Goal: Complete application form

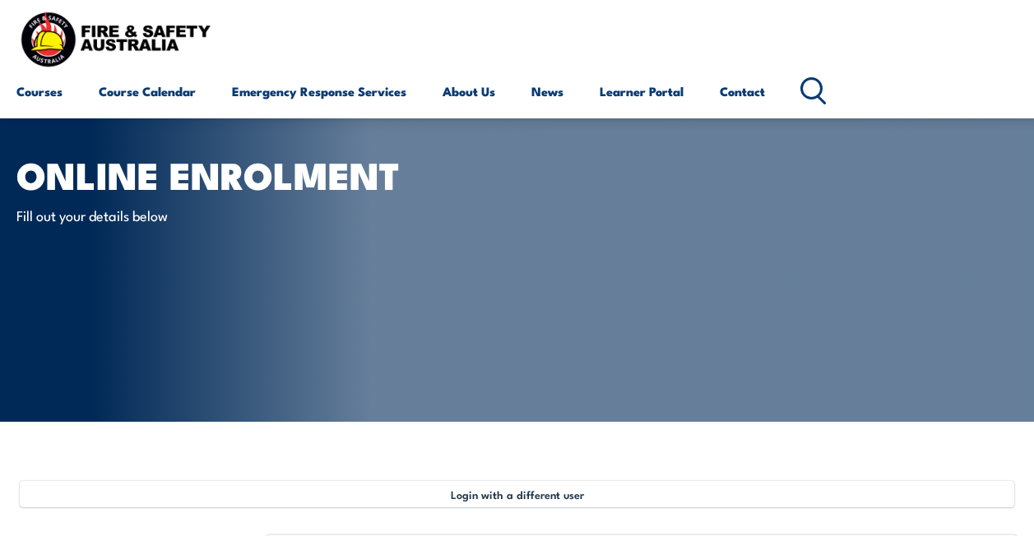
select select "Mr"
select select "M"
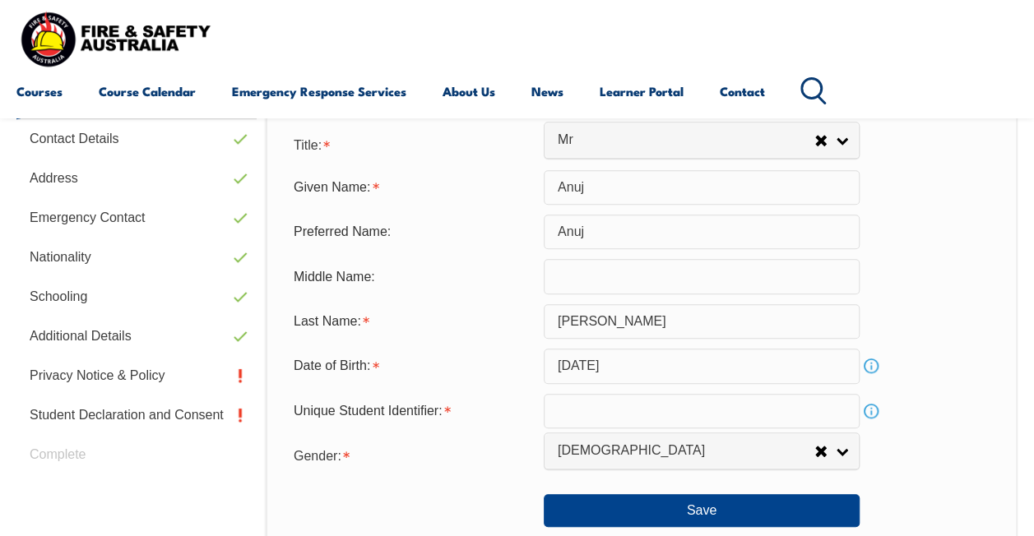
scroll to position [507, 0]
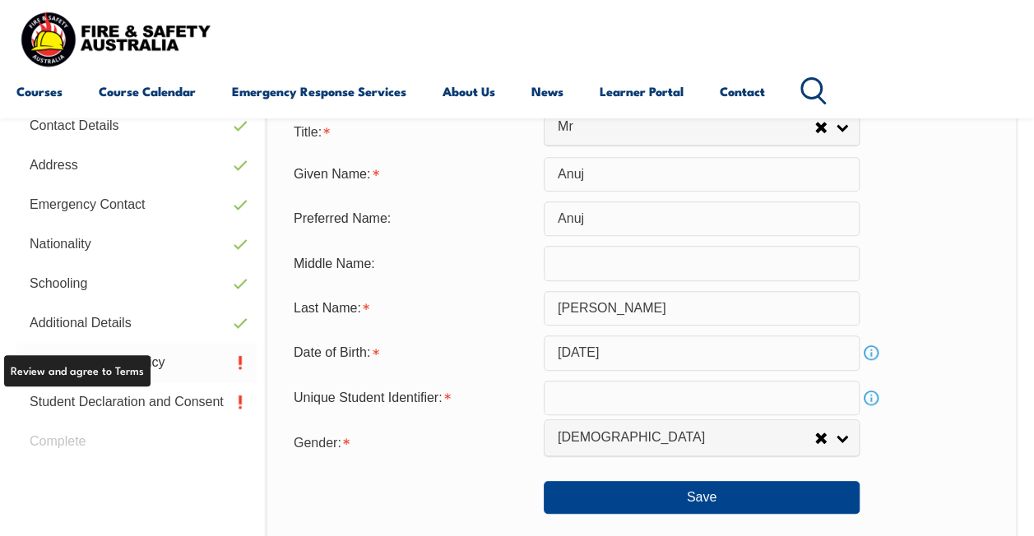
click at [121, 369] on link "Privacy Notice & Policy" at bounding box center [136, 362] width 240 height 39
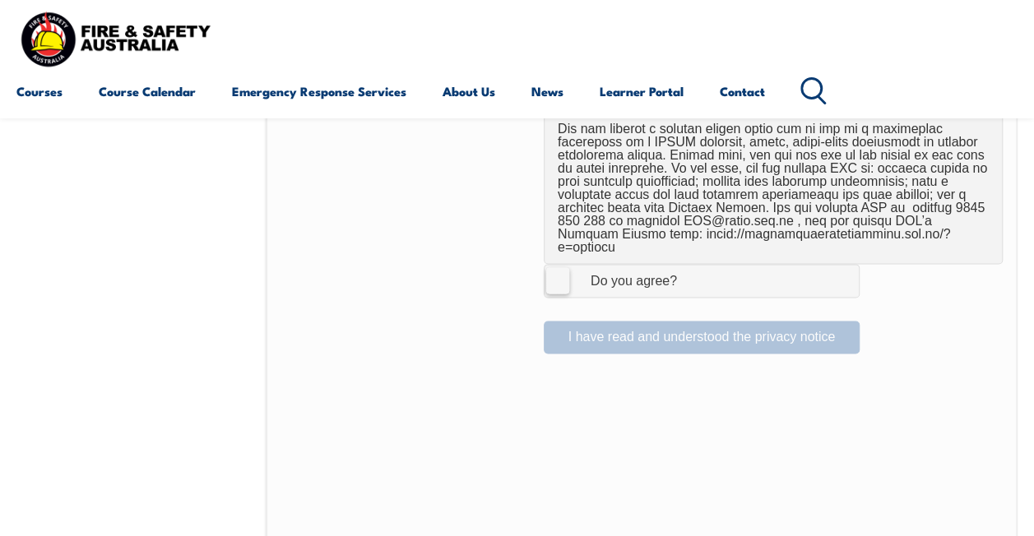
scroll to position [1189, 0]
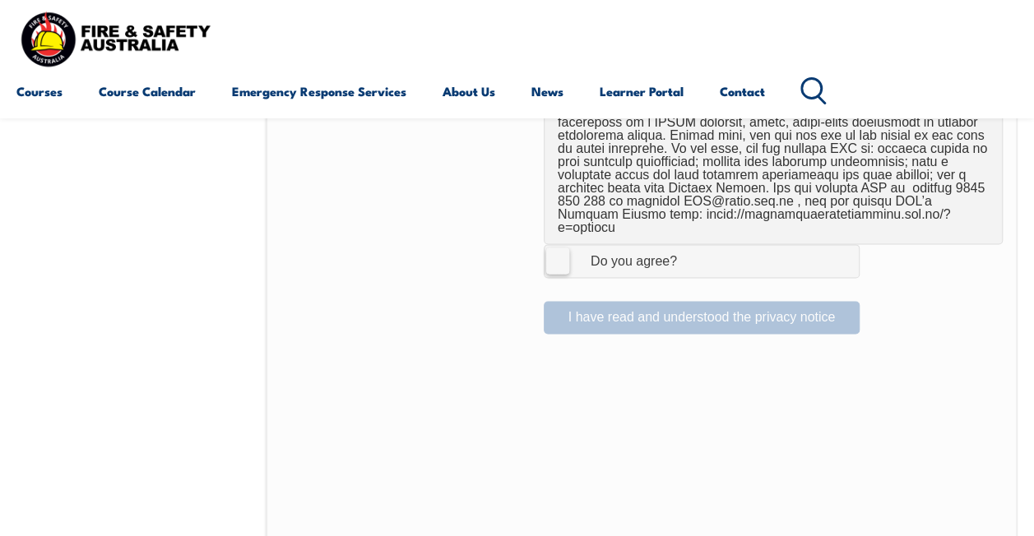
click at [570, 299] on div "I have read and understood the privacy notice" at bounding box center [641, 311] width 722 height 46
click at [555, 244] on label "I Agree Do you agree?" at bounding box center [701, 260] width 316 height 33
click at [690, 245] on input "I Agree Do you agree?" at bounding box center [704, 260] width 28 height 31
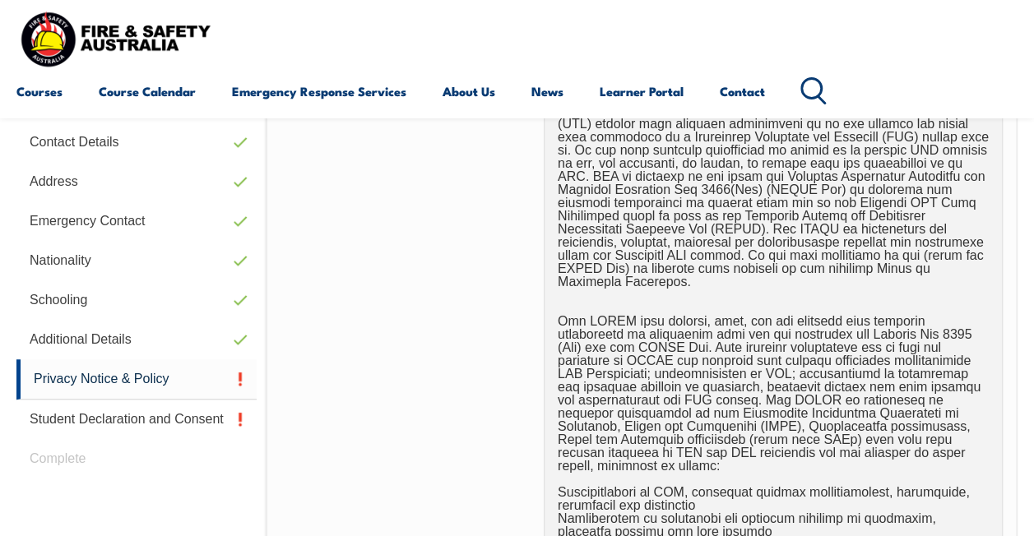
scroll to position [472, 0]
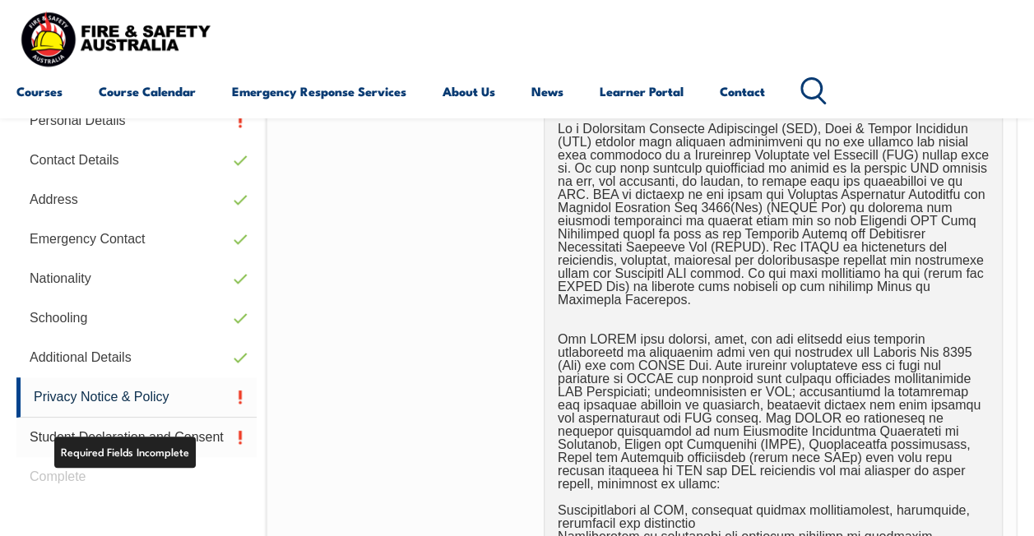
click at [175, 426] on link "Student Declaration and Consent" at bounding box center [136, 437] width 240 height 39
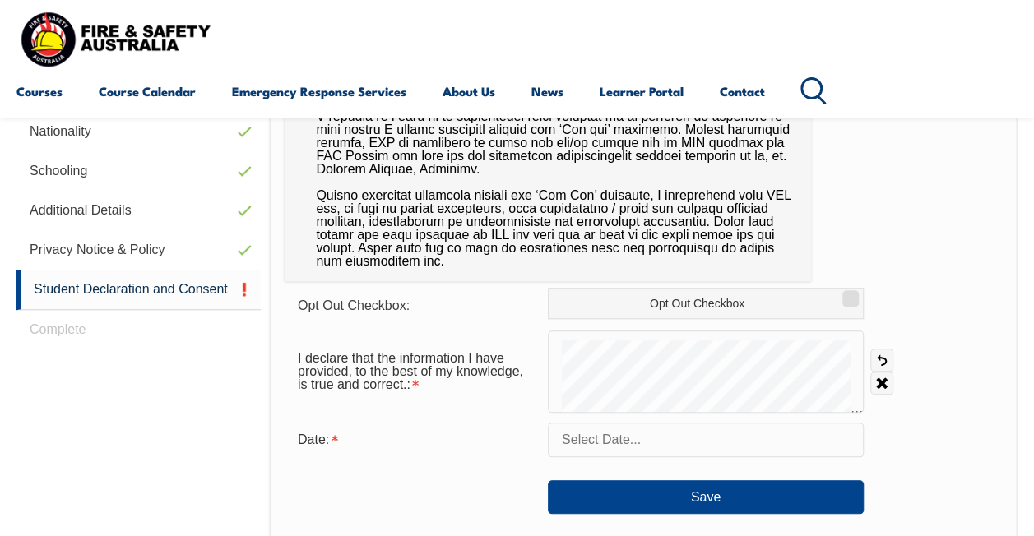
scroll to position [612, 0]
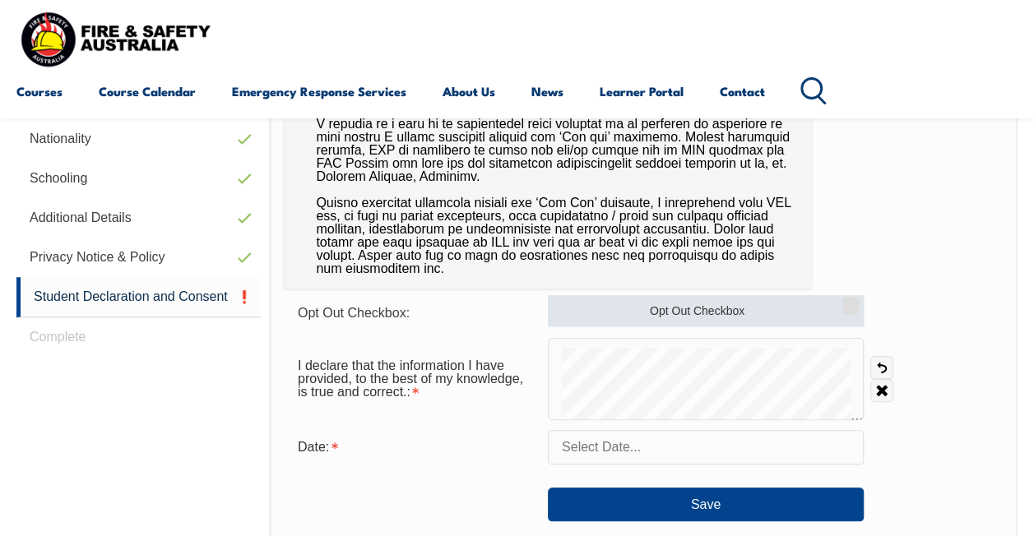
click at [809, 311] on label "Opt Out Checkbox" at bounding box center [706, 310] width 316 height 31
click at [843, 301] on input "Opt Out Checkbox" at bounding box center [848, 300] width 10 height 2
checkbox input "true"
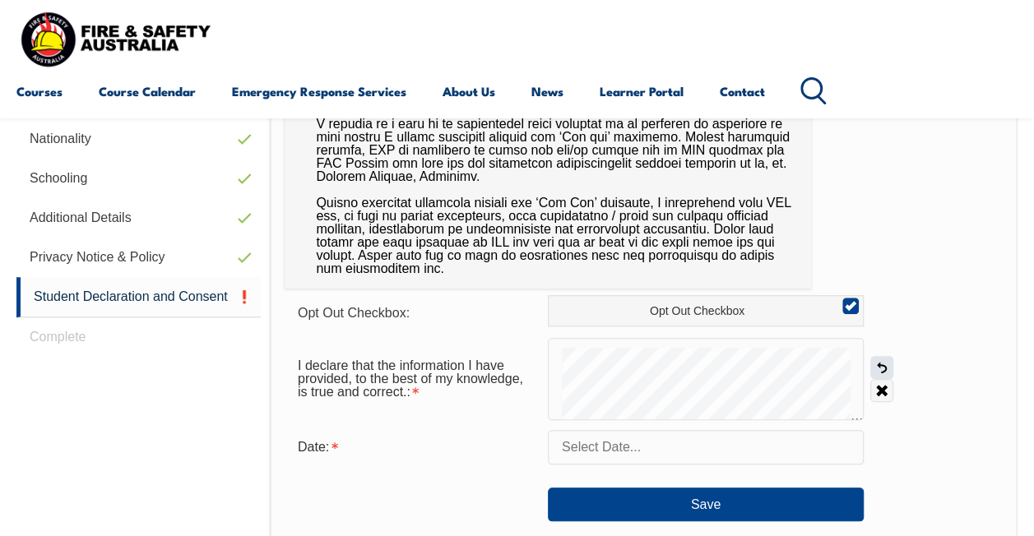
click at [882, 368] on link "Undo" at bounding box center [881, 367] width 23 height 23
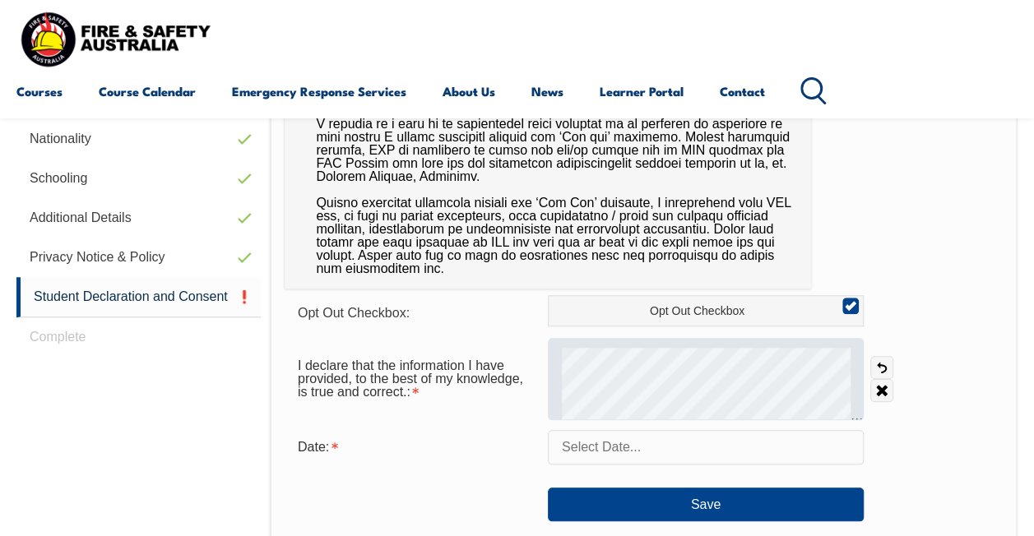
click at [742, 342] on div at bounding box center [706, 379] width 316 height 82
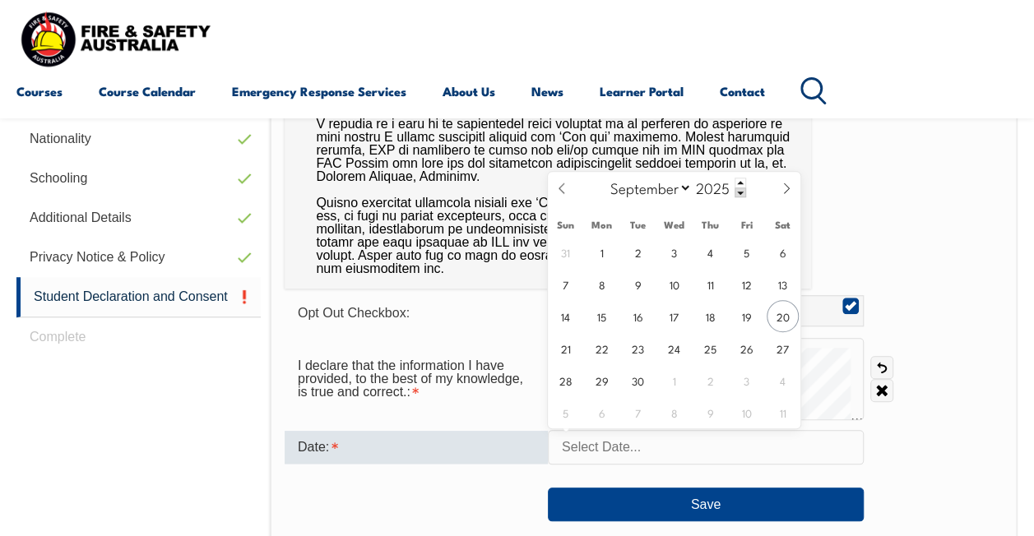
click at [617, 445] on input "text" at bounding box center [706, 447] width 316 height 35
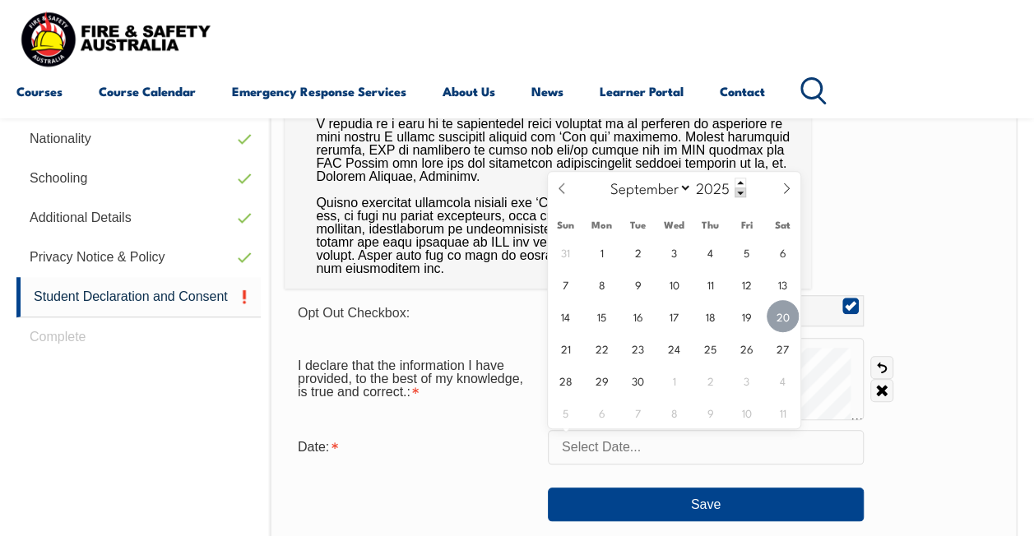
click at [779, 309] on span "20" at bounding box center [782, 316] width 32 height 32
type input "[DATE]"
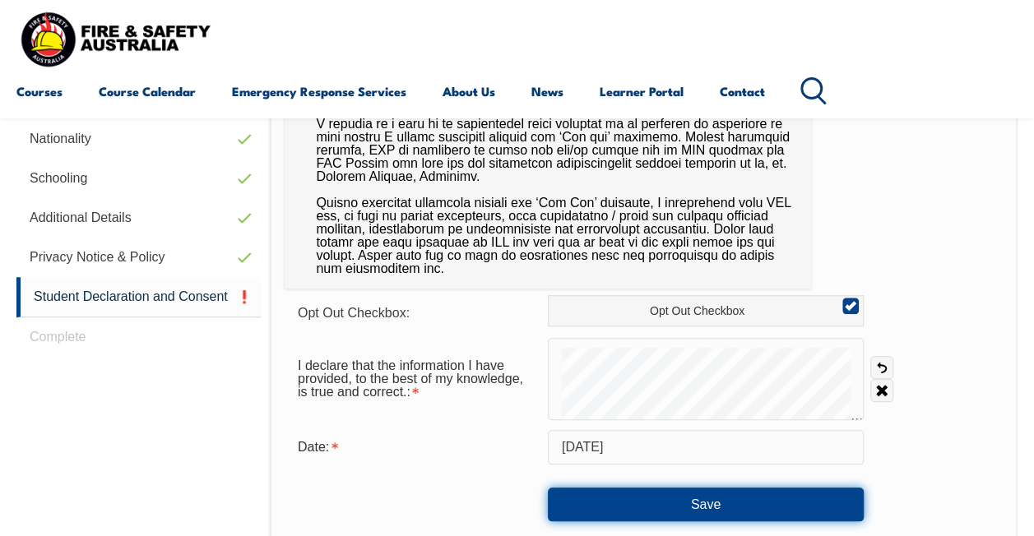
click at [652, 506] on button "Save" at bounding box center [706, 504] width 316 height 33
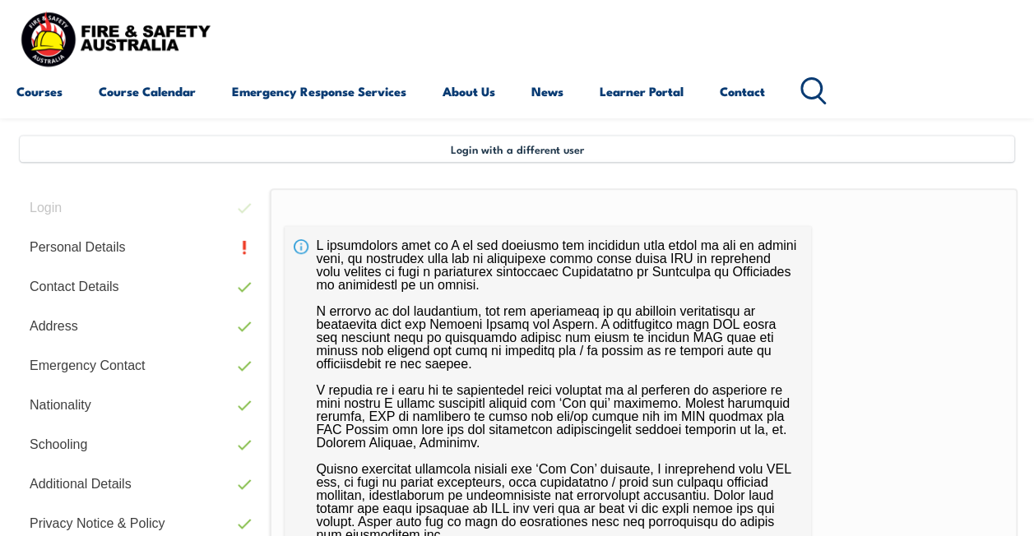
scroll to position [334, 0]
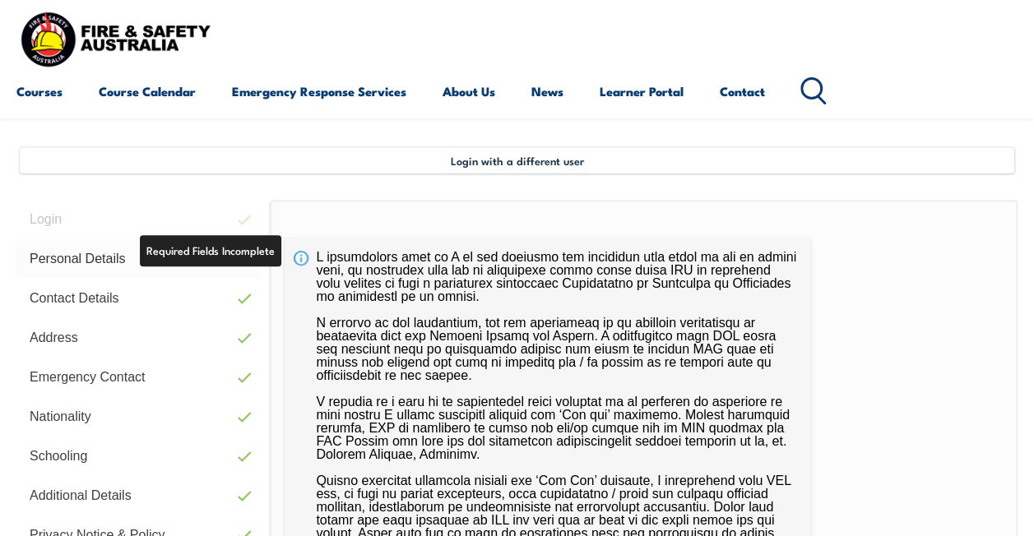
click at [222, 256] on link "Personal Details" at bounding box center [138, 258] width 244 height 39
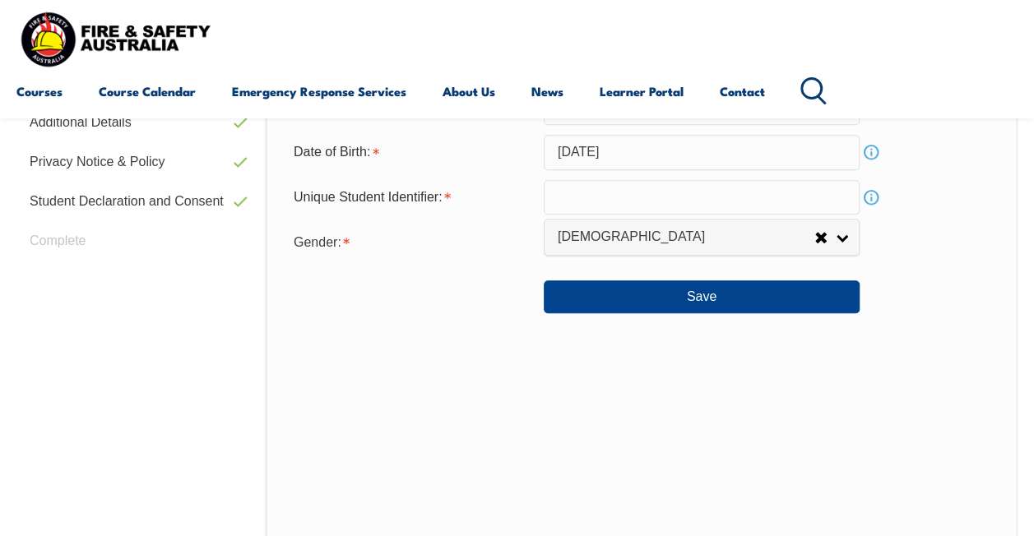
scroll to position [710, 0]
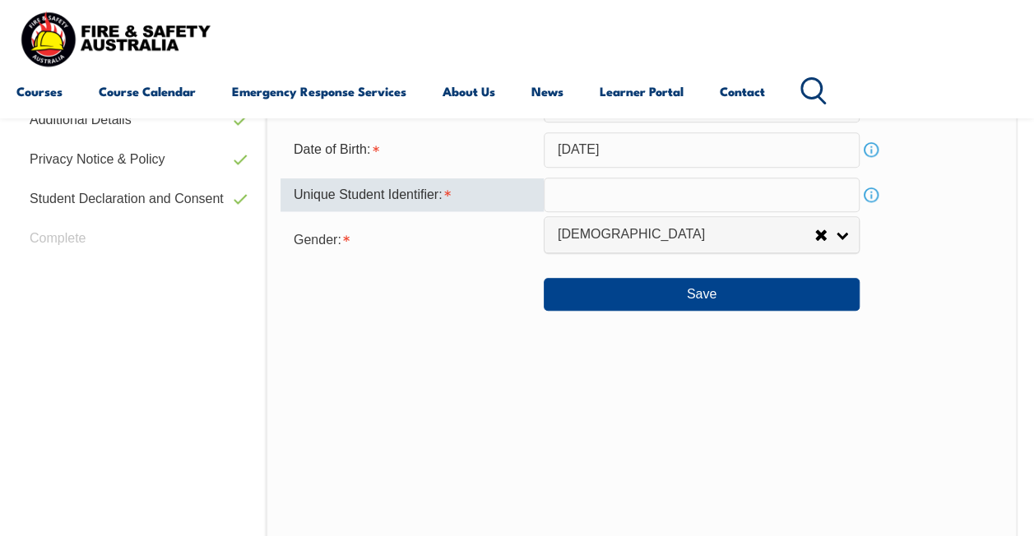
click at [746, 204] on input "text" at bounding box center [701, 195] width 316 height 35
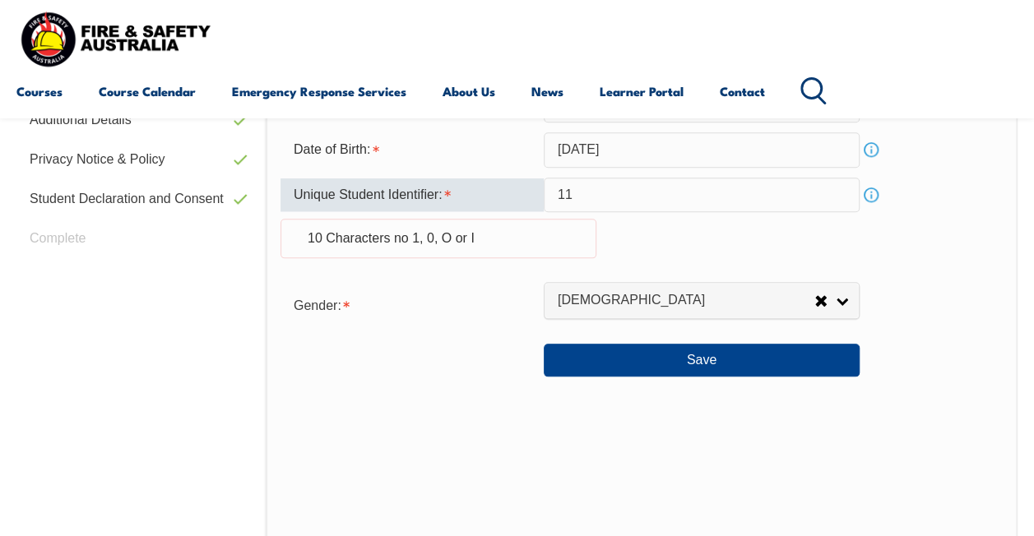
type input "1"
type input "asdfghjkl"
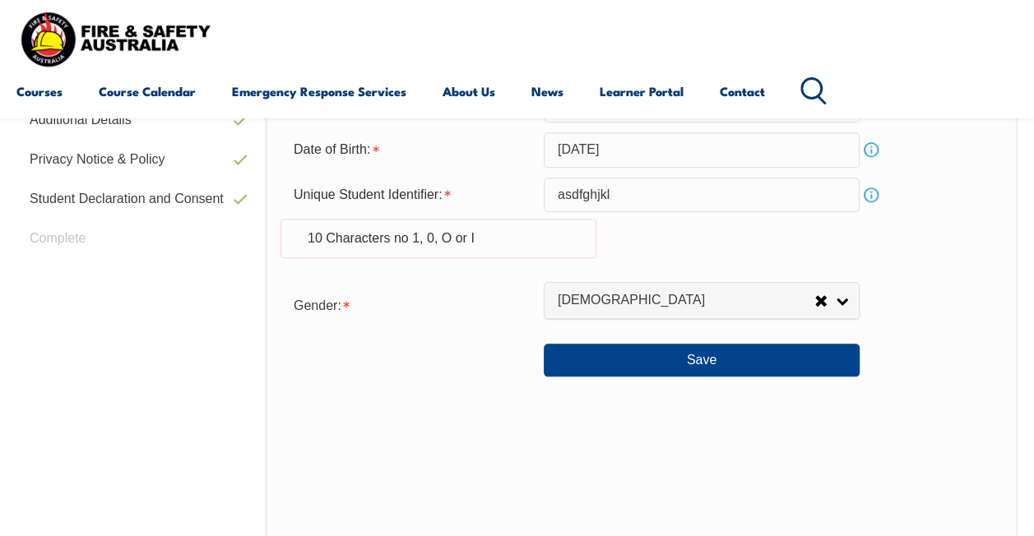
click at [870, 202] on link "Info" at bounding box center [870, 194] width 23 height 23
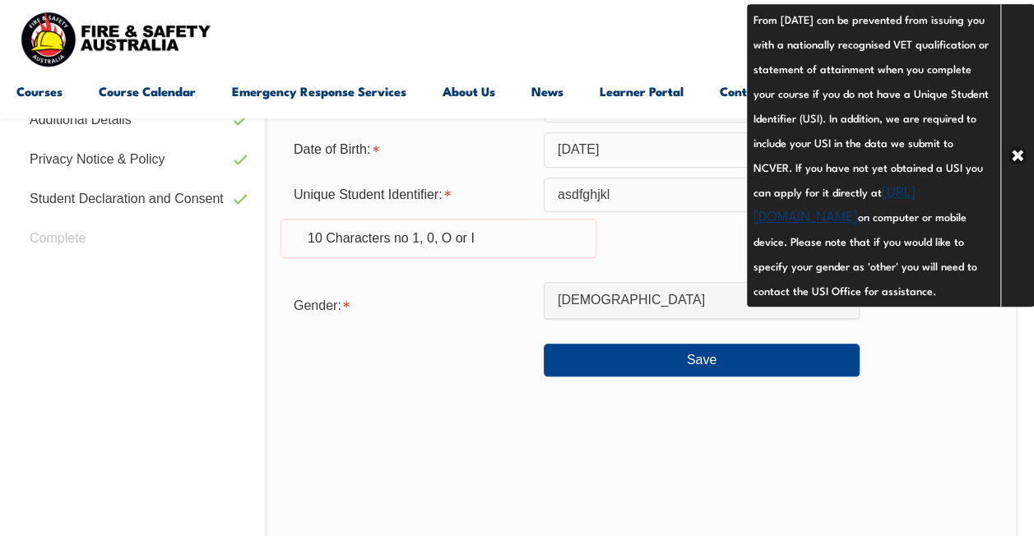
click at [821, 217] on link "[URL][DOMAIN_NAME]" at bounding box center [834, 202] width 162 height 44
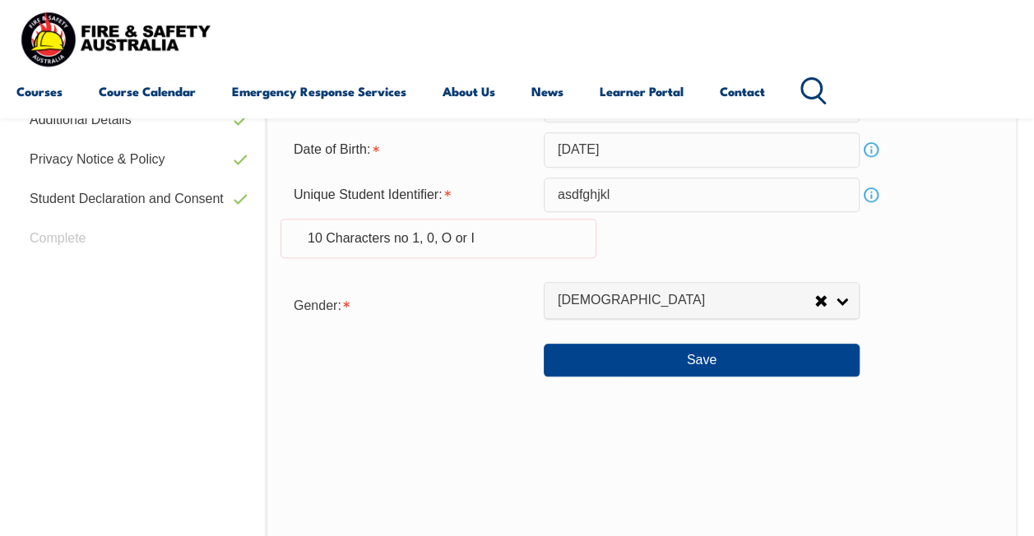
click at [395, 378] on div "Personal Details Title: Mr Mrs Ms Miss Other Mr Given Name: [PERSON_NAME] Prefe…" at bounding box center [642, 217] width 752 height 789
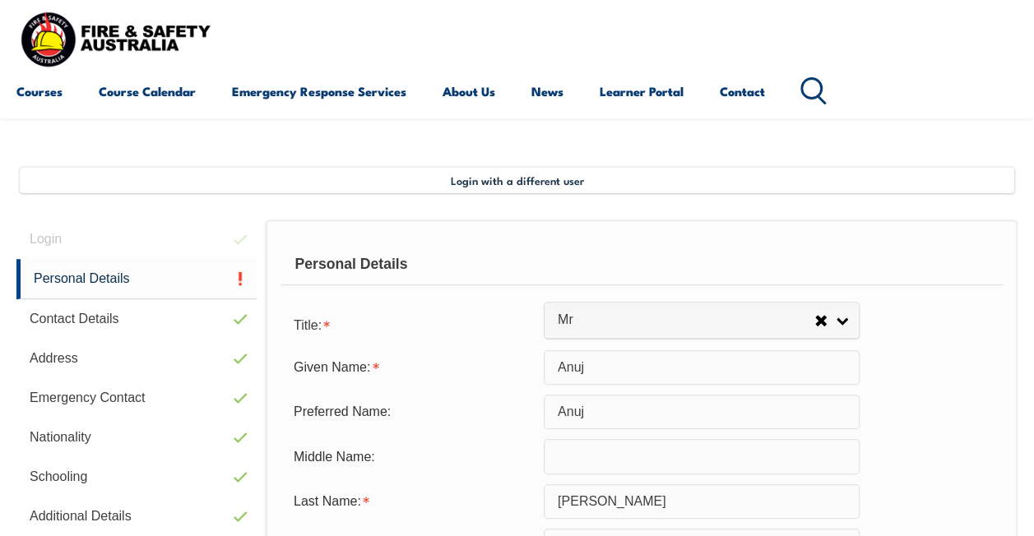
scroll to position [269, 0]
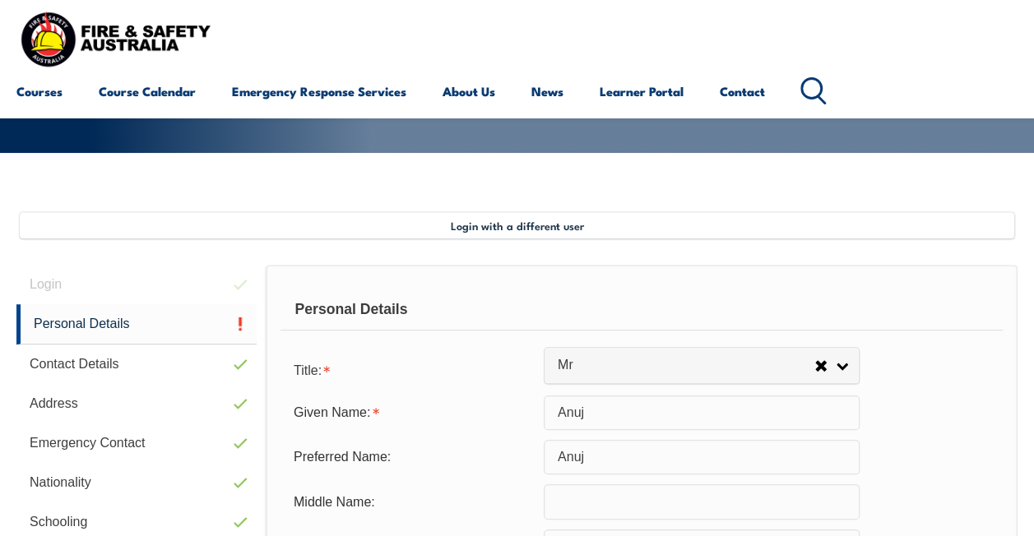
click at [656, 50] on div "Courses Course Calendar Emergency Response Services Services Overview Emergency…" at bounding box center [516, 59] width 1001 height 104
click at [650, 94] on link "Learner Portal" at bounding box center [641, 91] width 84 height 39
